Goal: Information Seeking & Learning: Learn about a topic

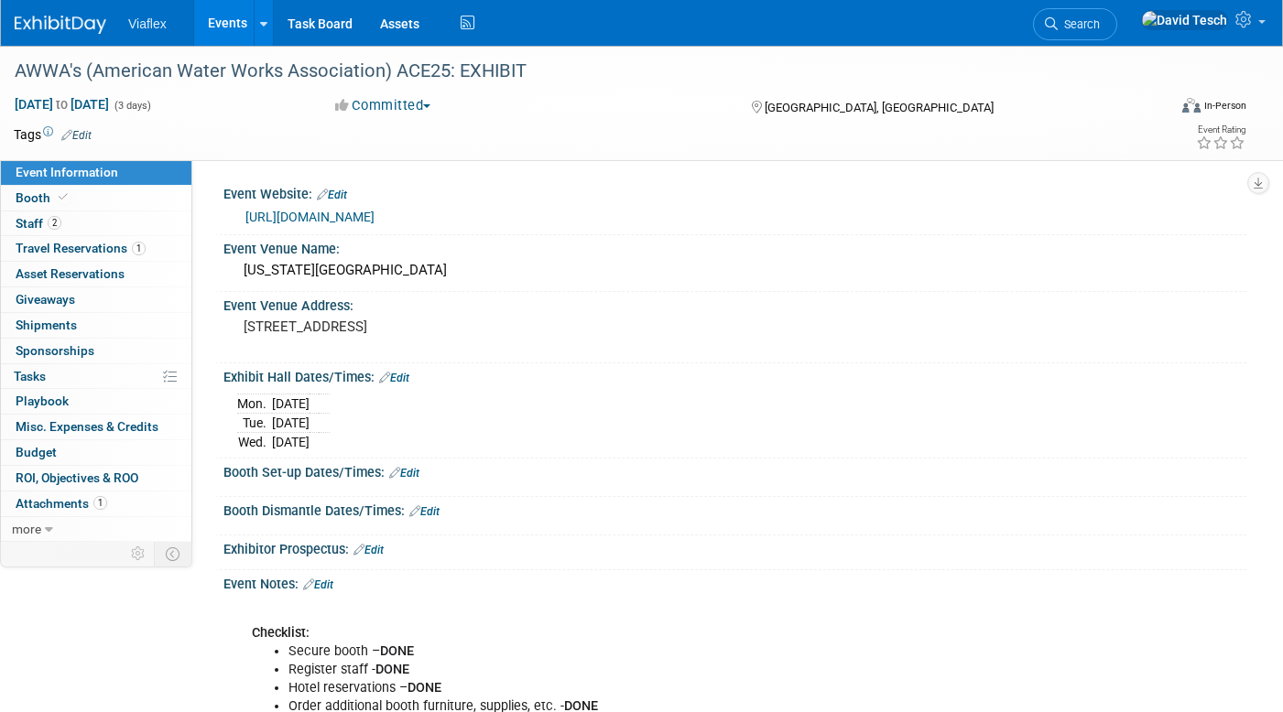
click at [224, 23] on link "Events" at bounding box center [227, 23] width 67 height 46
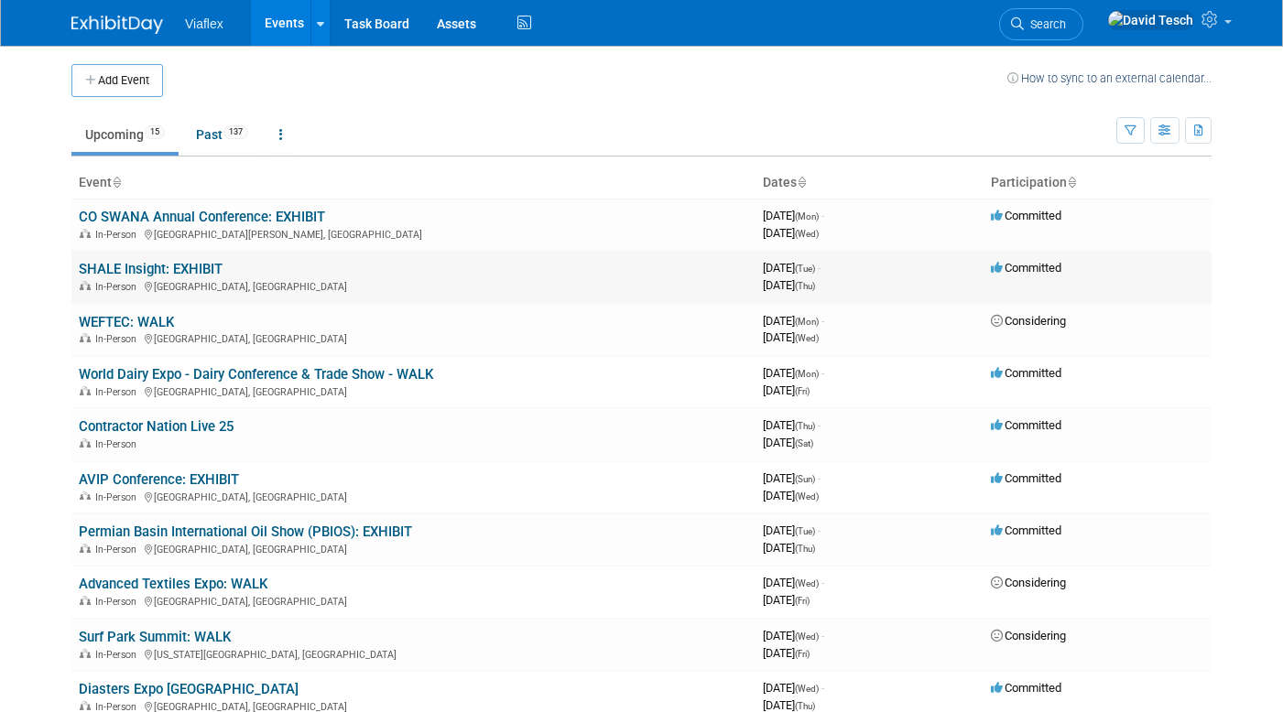
click at [343, 277] on td "SHALE Insight: EXHIBIT In-Person Erie, PA" at bounding box center [413, 277] width 684 height 52
click at [168, 266] on link "SHALE Insight: EXHIBIT" at bounding box center [151, 269] width 144 height 16
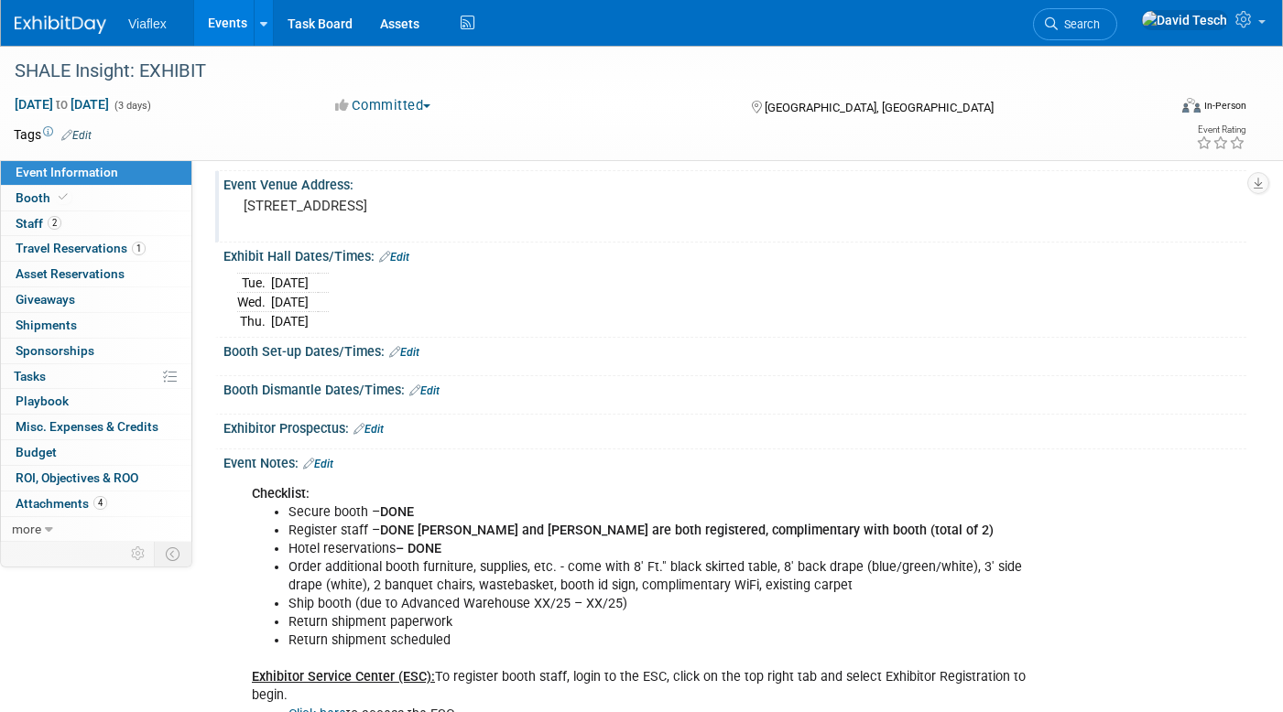
scroll to position [1, 0]
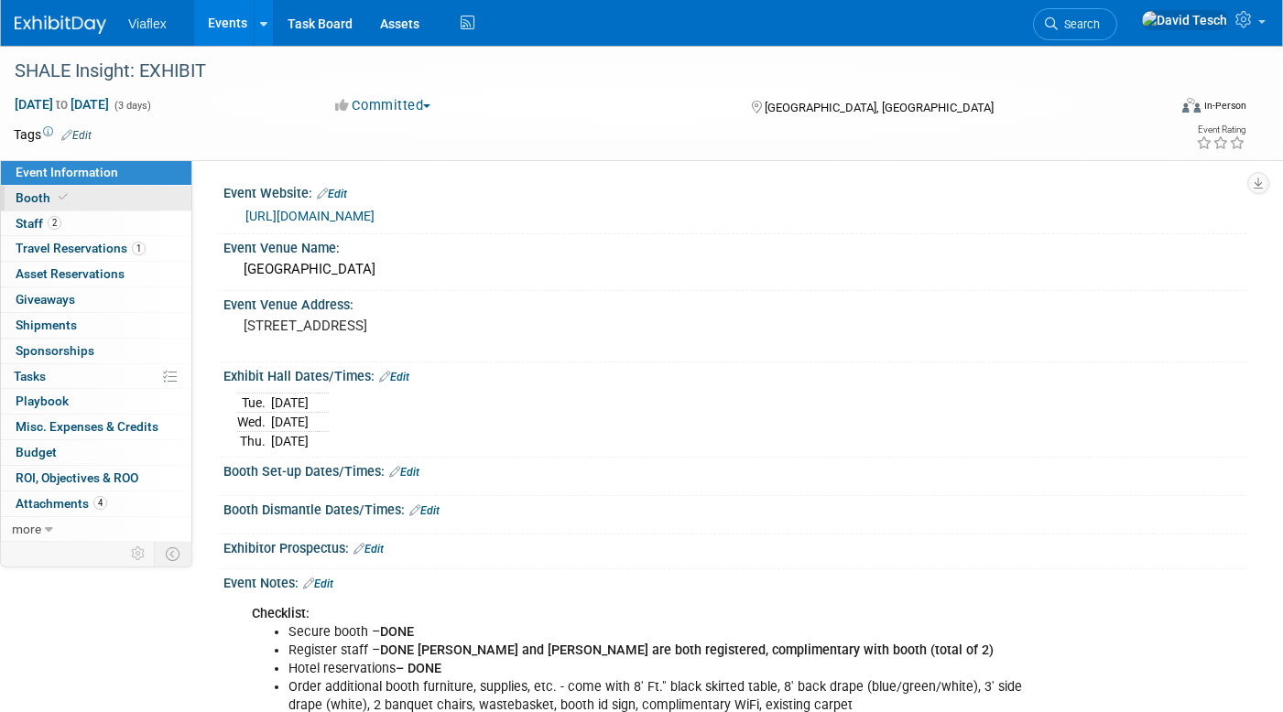
click at [27, 201] on span "Booth" at bounding box center [44, 197] width 56 height 15
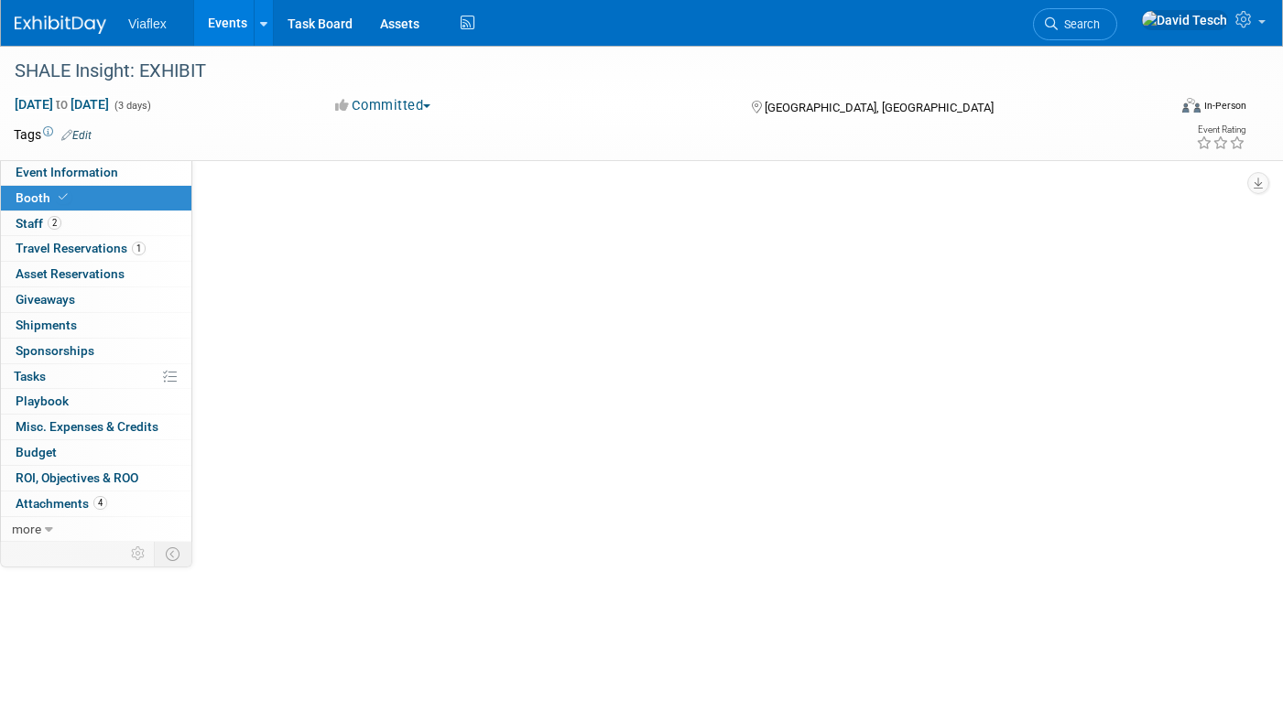
scroll to position [0, 0]
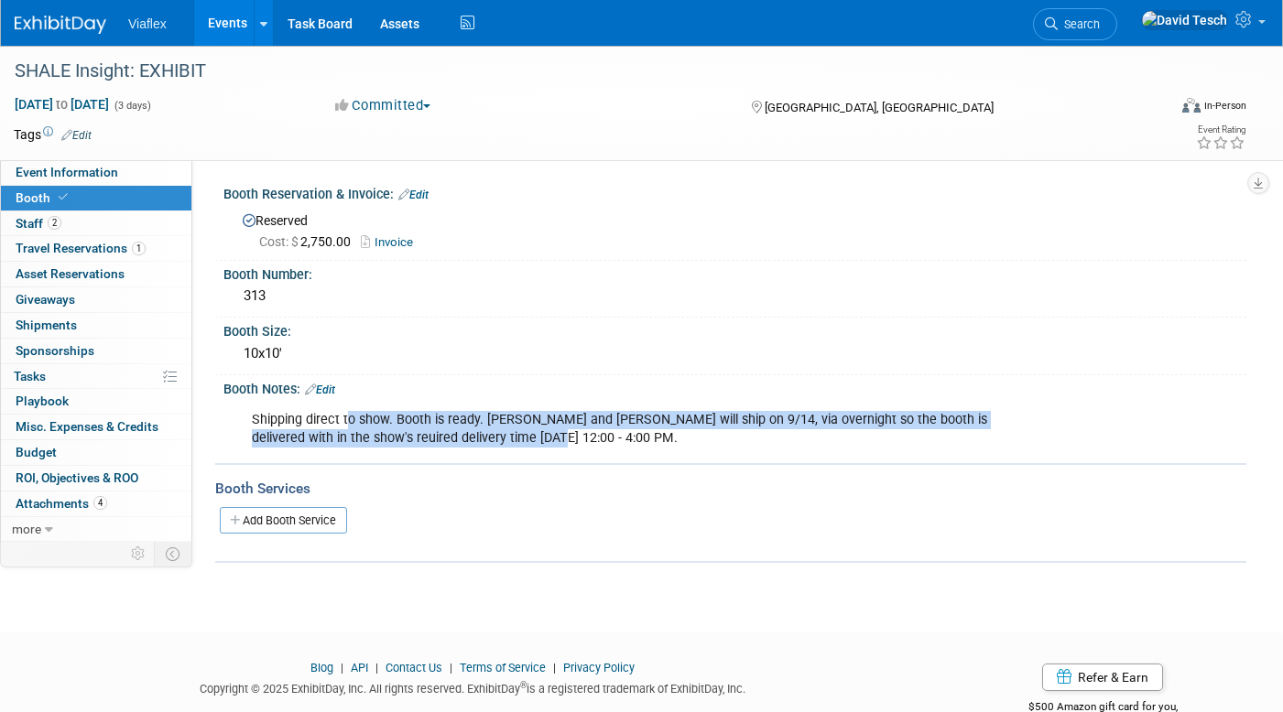
drag, startPoint x: 505, startPoint y: 440, endPoint x: 345, endPoint y: 418, distance: 160.8
click at [345, 418] on div "Shipping direct to show. Booth is ready. [PERSON_NAME] and [PERSON_NAME] will s…" at bounding box center [643, 429] width 809 height 55
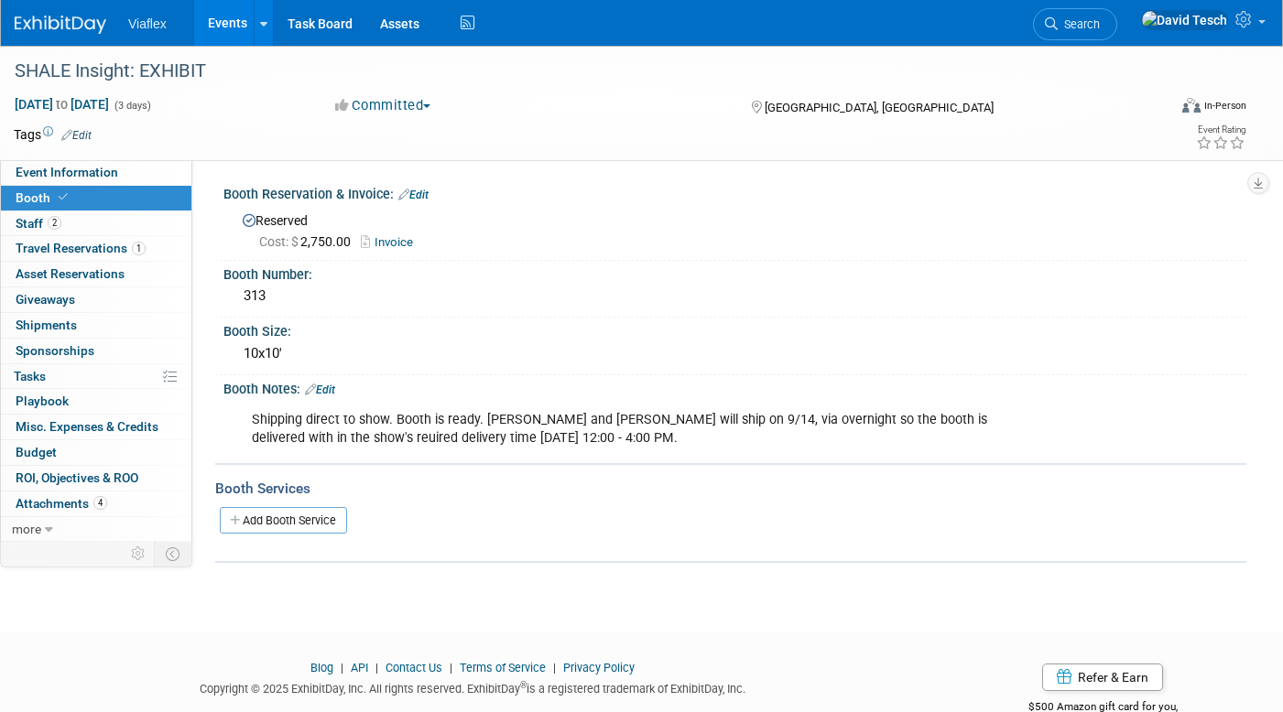
scroll to position [48, 0]
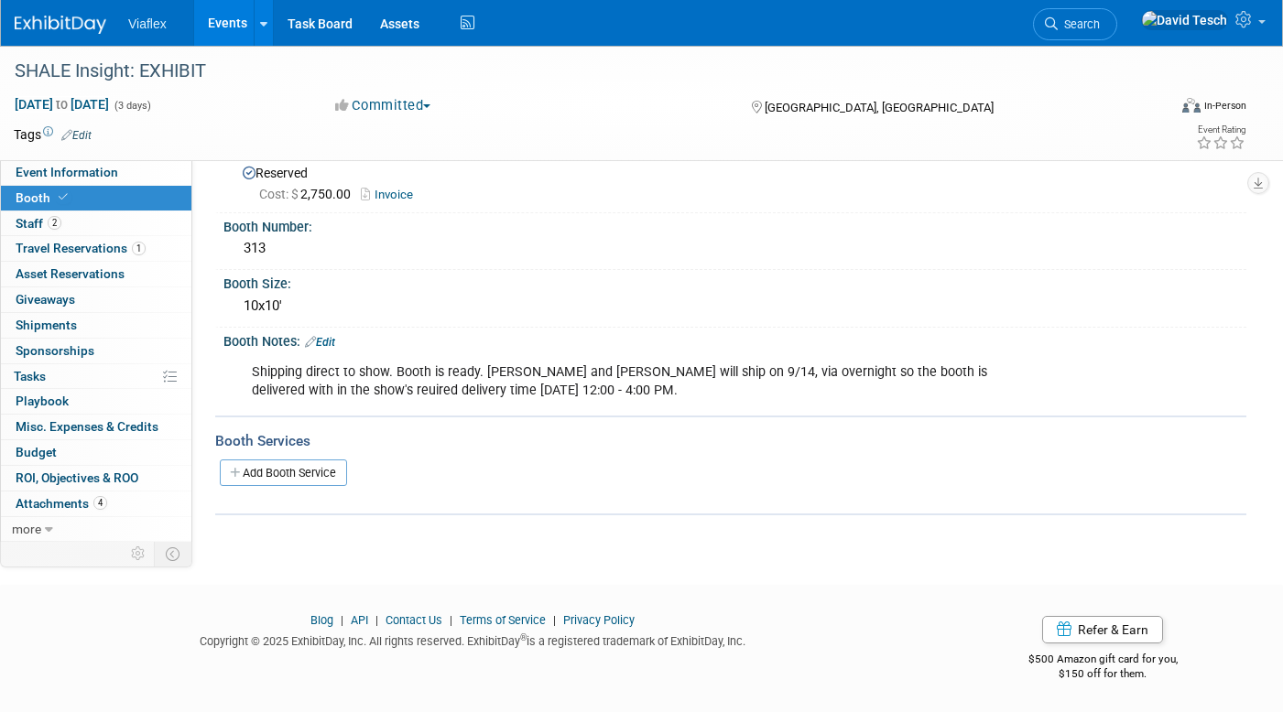
click at [512, 392] on div "Shipping direct to show. Booth is ready. [PERSON_NAME] and [PERSON_NAME] will s…" at bounding box center [643, 381] width 809 height 55
click at [516, 389] on div "Shipping direct to show. Booth is ready. [PERSON_NAME] and [PERSON_NAME] will s…" at bounding box center [643, 381] width 809 height 55
click at [510, 388] on div "Shipping direct to show. Booth is ready. [PERSON_NAME] and [PERSON_NAME] will s…" at bounding box center [643, 381] width 809 height 55
click at [62, 169] on span "Event Information" at bounding box center [67, 172] width 103 height 15
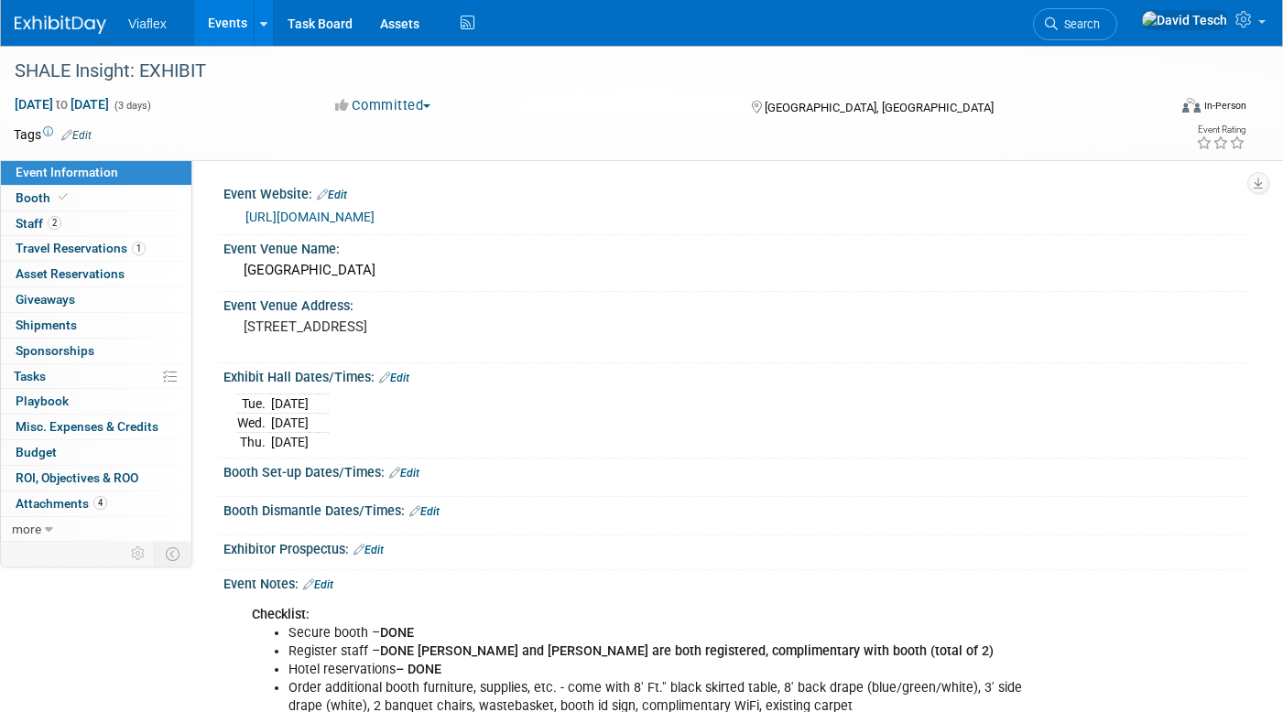
click at [374, 213] on link "[URL][DOMAIN_NAME]" at bounding box center [309, 217] width 129 height 15
